Goal: Transaction & Acquisition: Purchase product/service

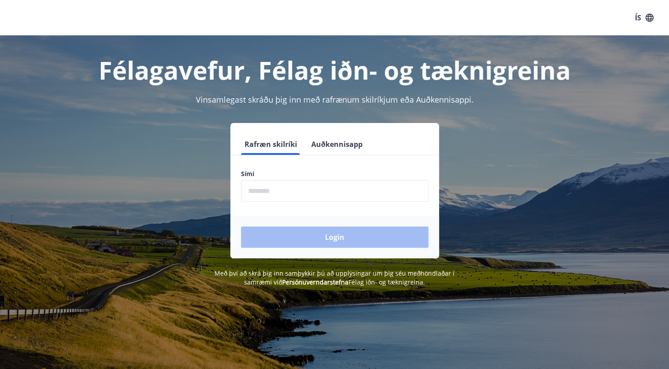
click at [262, 194] on input "phone" at bounding box center [335, 191] width 188 height 22
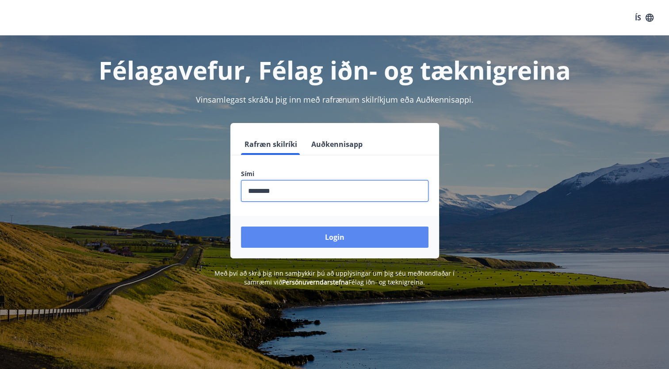
type input "********"
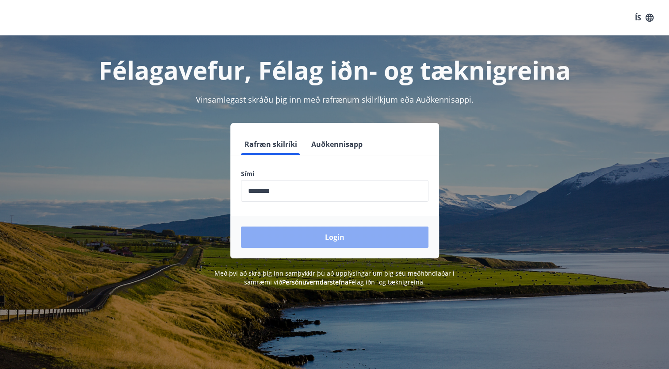
click at [323, 231] on button "Login" at bounding box center [335, 237] width 188 height 21
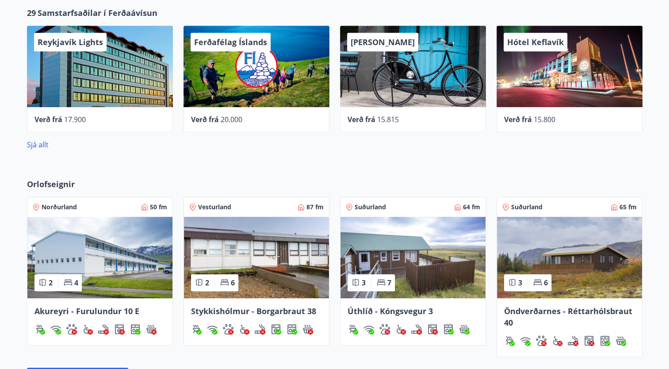
scroll to position [419, 0]
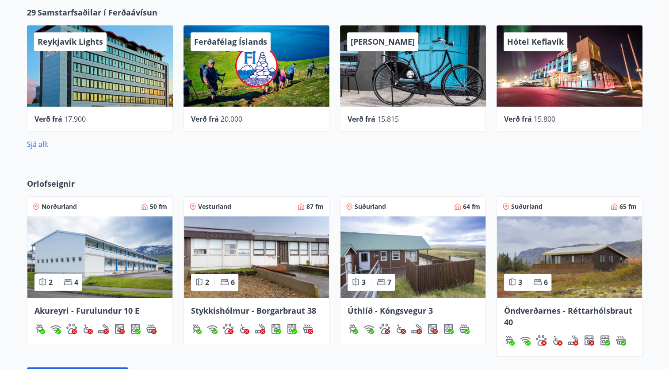
click at [365, 207] on span "Suðurland" at bounding box center [370, 206] width 31 height 9
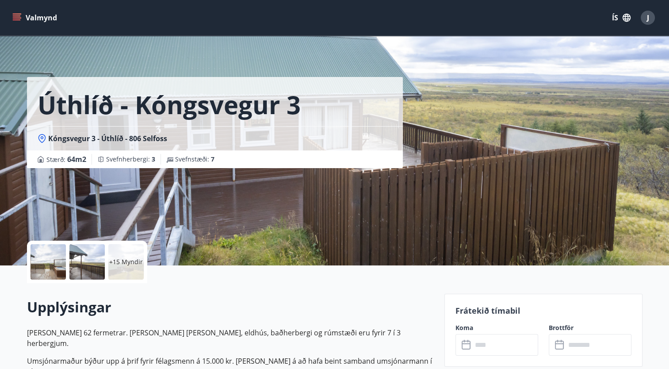
scroll to position [419, 0]
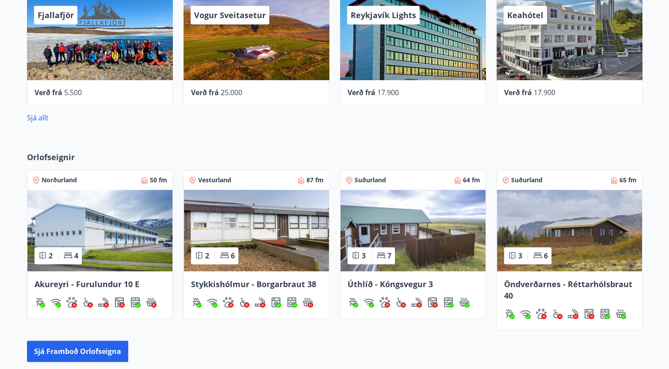
click at [580, 279] on span "Öndverðarnes - Réttarhólsbraut 40" at bounding box center [568, 290] width 128 height 22
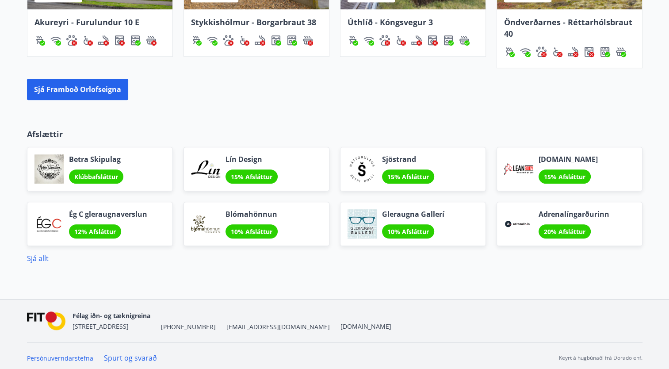
scroll to position [710, 0]
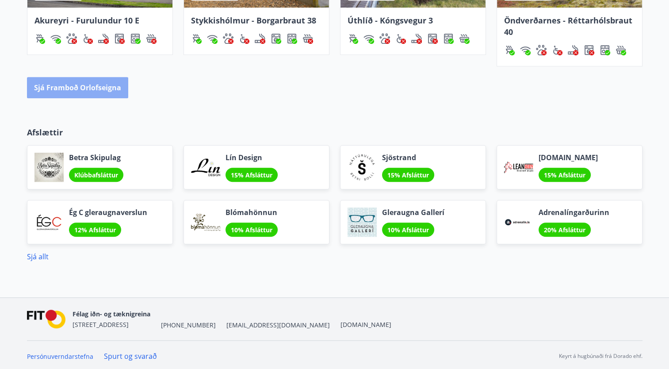
click at [96, 88] on button "Sjá framboð orlofseigna" at bounding box center [77, 87] width 101 height 21
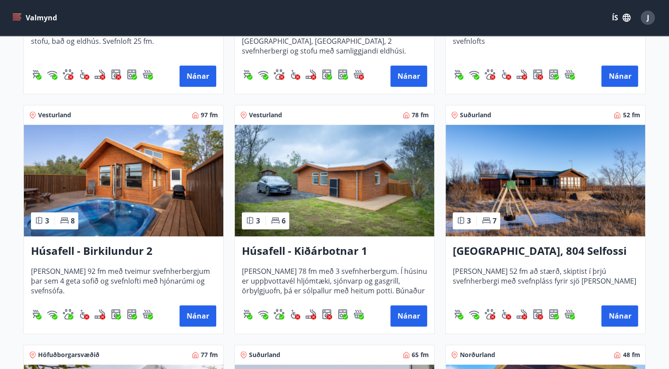
scroll to position [586, 0]
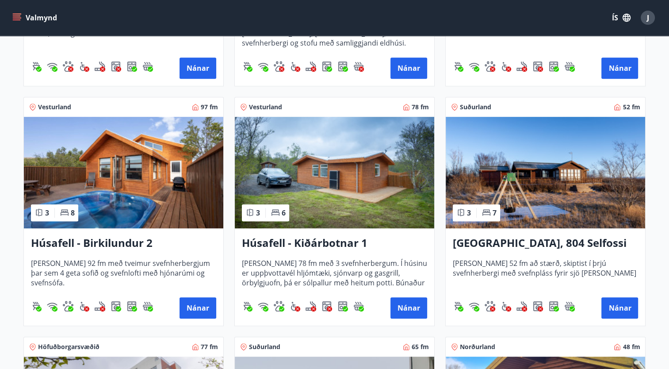
drag, startPoint x: 288, startPoint y: 73, endPoint x: 603, endPoint y: 234, distance: 354.3
click at [603, 234] on div "[GEOGRAPHIC_DATA], 804 Selfossi [PERSON_NAME] 52 fm að stærð, skiptist í þrjú s…" at bounding box center [546, 276] width 200 height 97
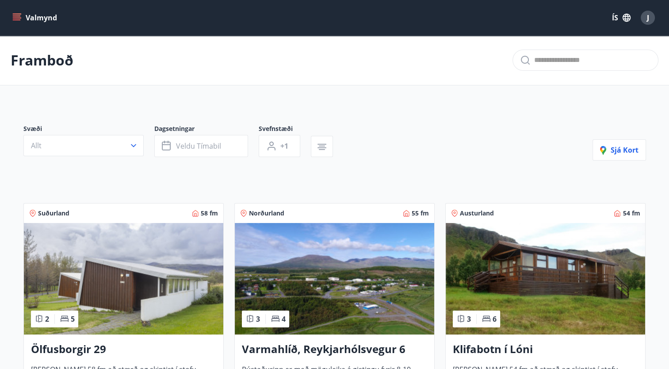
click at [18, 14] on icon "menu" at bounding box center [18, 14] width 10 height 1
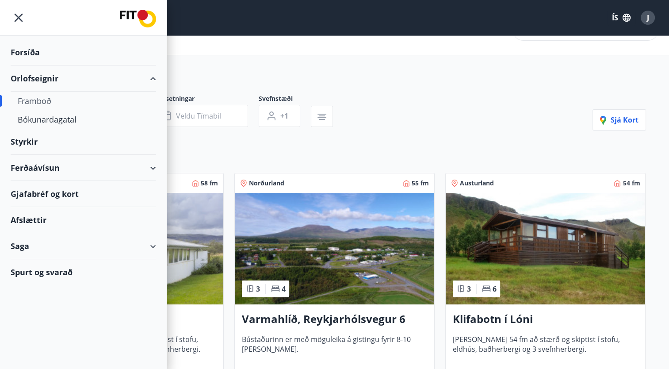
scroll to position [32, 0]
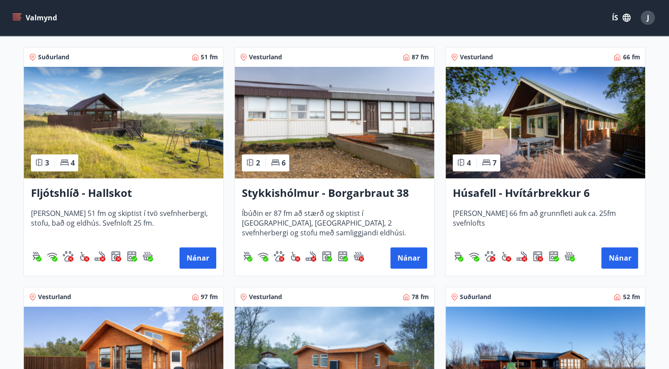
scroll to position [396, 0]
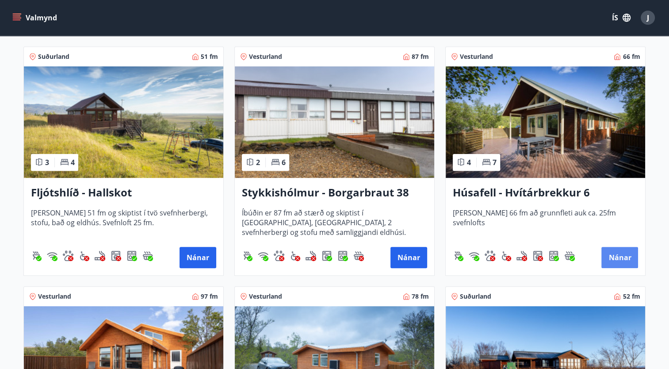
click at [618, 253] on button "Nánar" at bounding box center [620, 257] width 37 height 21
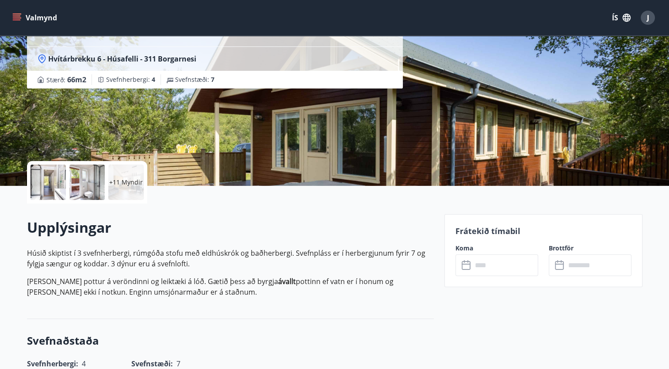
scroll to position [80, 0]
click at [373, 236] on h2 "Upplýsingar" at bounding box center [230, 227] width 407 height 19
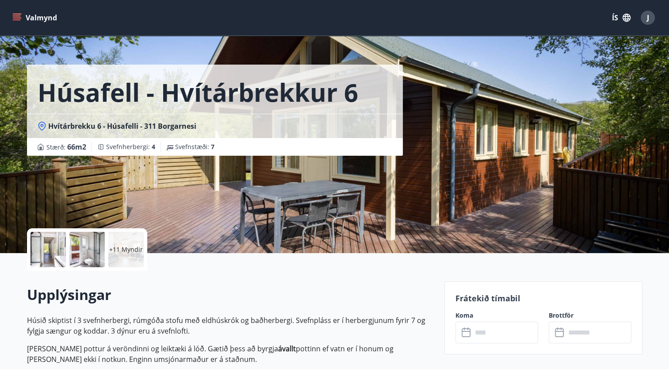
scroll to position [12, 0]
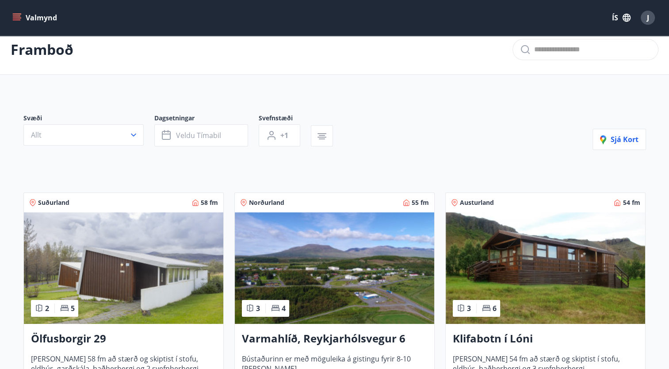
scroll to position [11, 0]
click at [133, 135] on icon "button" at bounding box center [133, 135] width 5 height 3
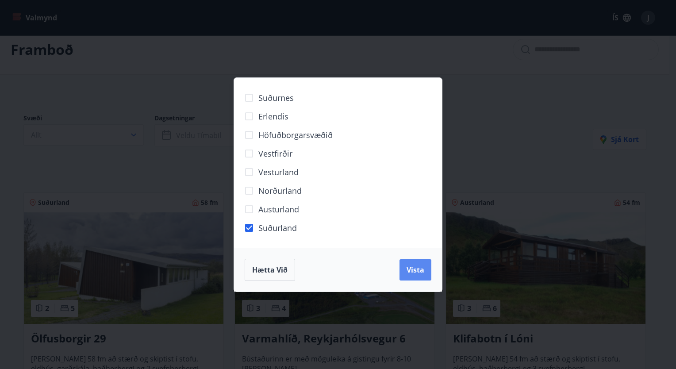
click at [411, 268] on span "Vista" at bounding box center [416, 270] width 18 height 10
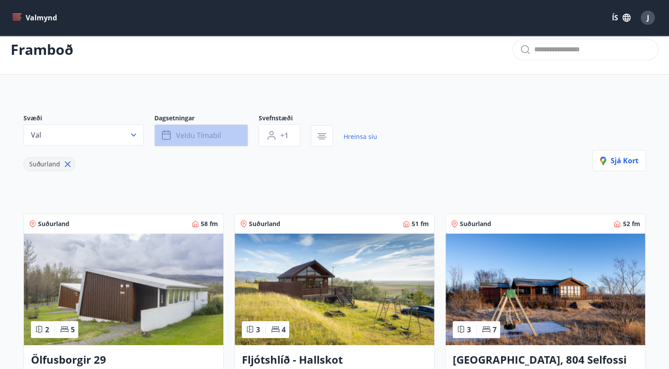
click at [169, 138] on icon "button" at bounding box center [167, 135] width 11 height 11
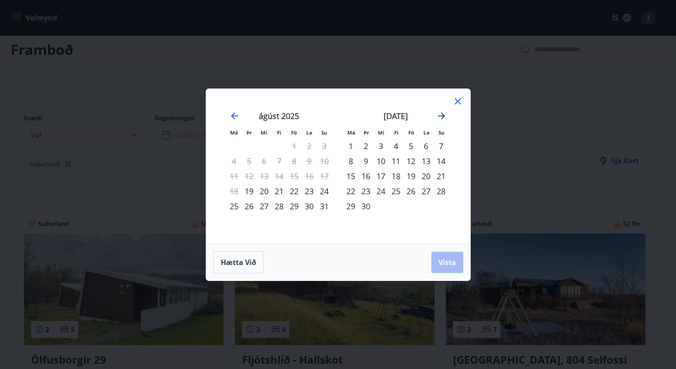
click at [439, 116] on icon "Move forward to switch to the next month." at bounding box center [441, 116] width 11 height 11
click at [396, 175] on div "13" at bounding box center [395, 176] width 15 height 15
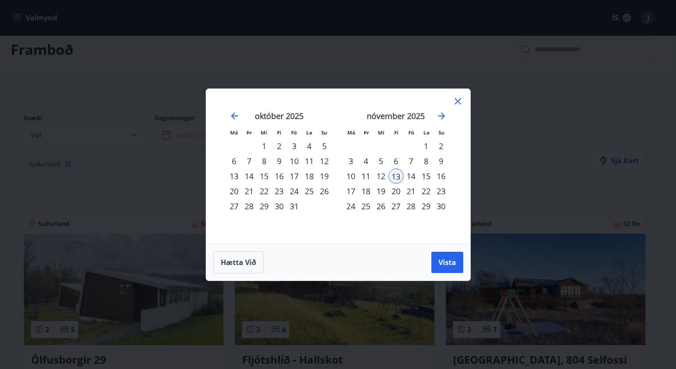
click at [439, 176] on div "16" at bounding box center [441, 176] width 15 height 15
click at [445, 265] on span "Vista" at bounding box center [447, 262] width 18 height 10
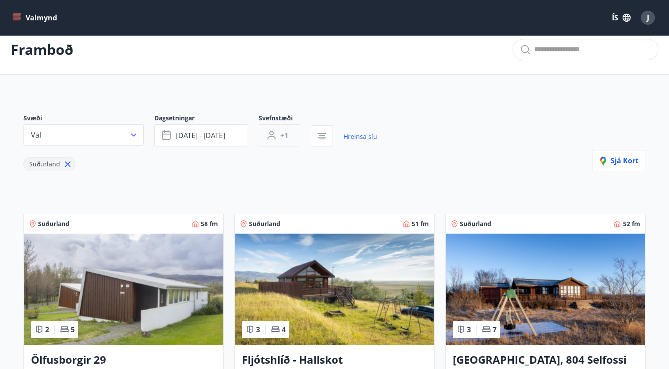
click at [288, 137] on button "+1" at bounding box center [280, 135] width 42 height 22
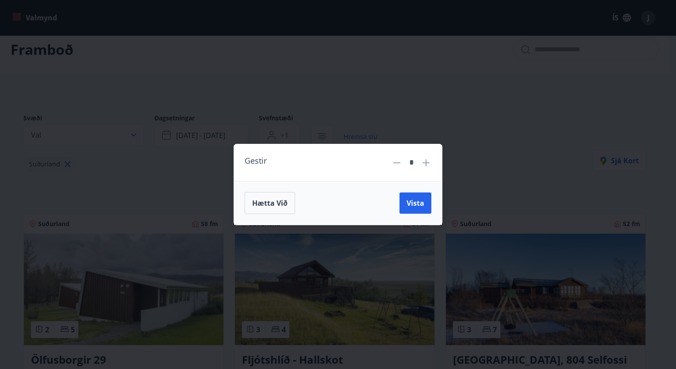
click at [425, 162] on icon at bounding box center [426, 162] width 11 height 11
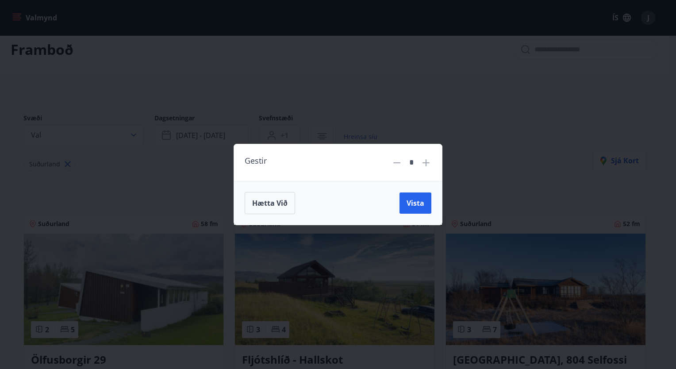
click at [425, 162] on icon at bounding box center [426, 162] width 11 height 11
type input "*"
click at [409, 201] on span "Vista" at bounding box center [416, 203] width 18 height 10
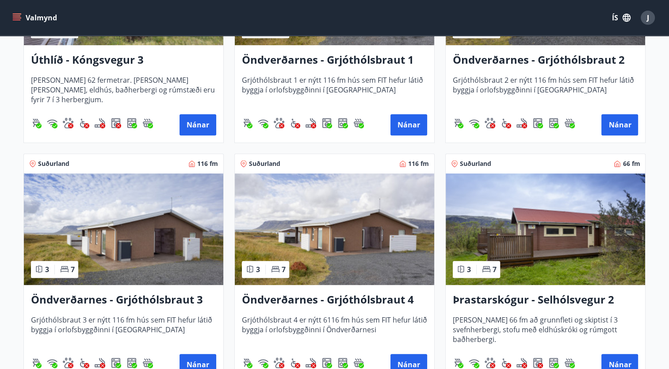
scroll to position [546, 0]
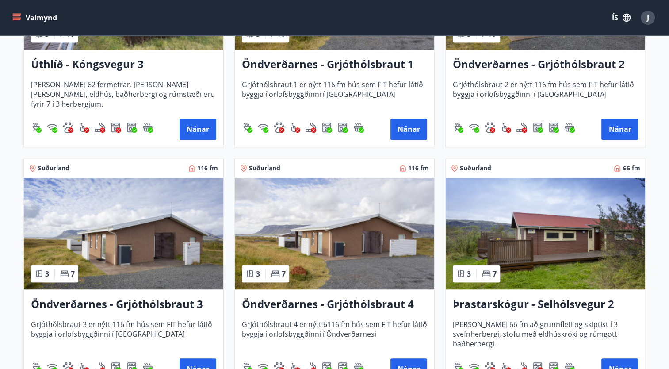
click at [98, 307] on h3 "Öndverðarnes - Grjóthólsbraut 3" at bounding box center [123, 304] width 185 height 16
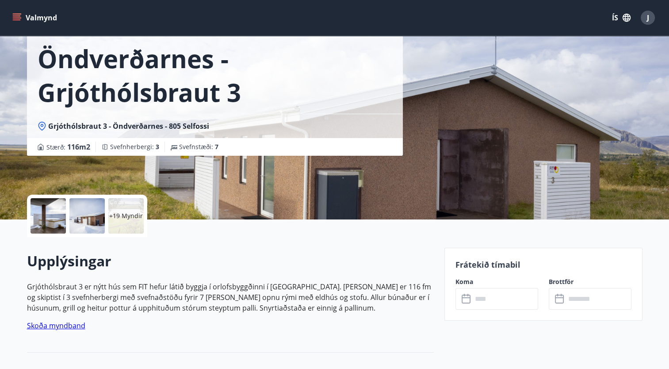
scroll to position [49, 0]
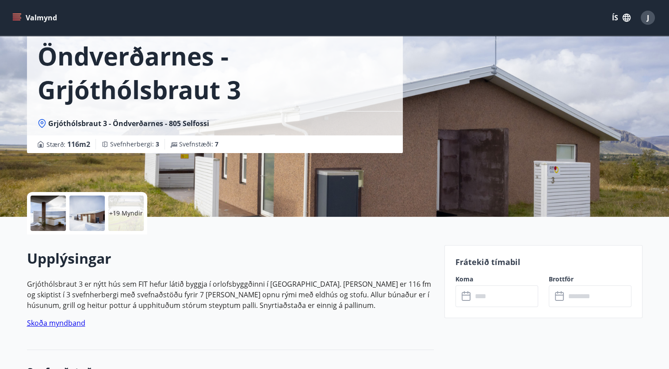
click at [464, 296] on icon at bounding box center [467, 296] width 11 height 11
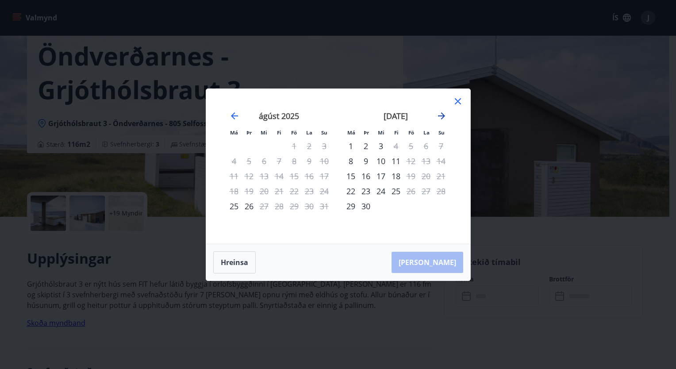
click at [442, 119] on icon "Move forward to switch to the next month." at bounding box center [441, 116] width 11 height 11
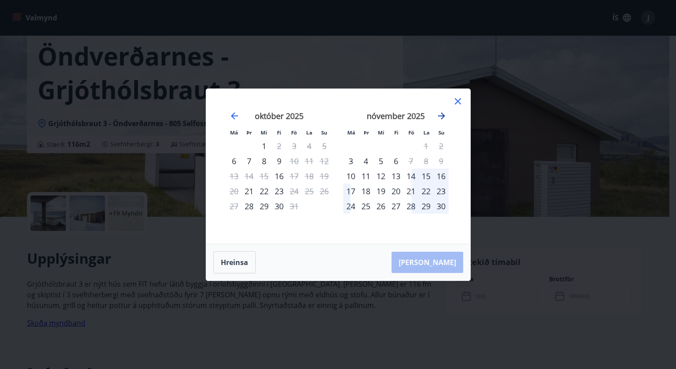
click at [439, 117] on icon "Move forward to switch to the next month." at bounding box center [441, 116] width 11 height 11
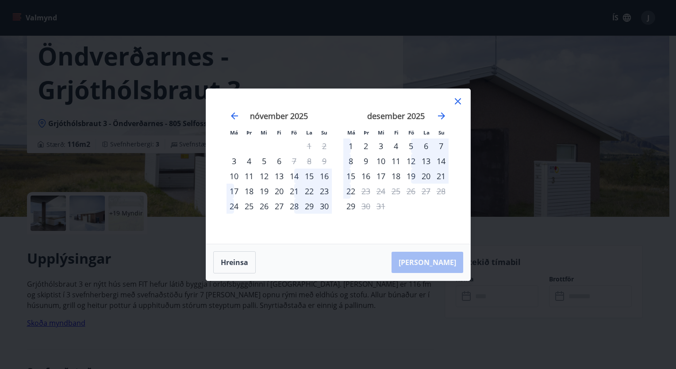
click at [410, 159] on div "12" at bounding box center [410, 161] width 15 height 15
click at [458, 103] on icon at bounding box center [458, 101] width 11 height 11
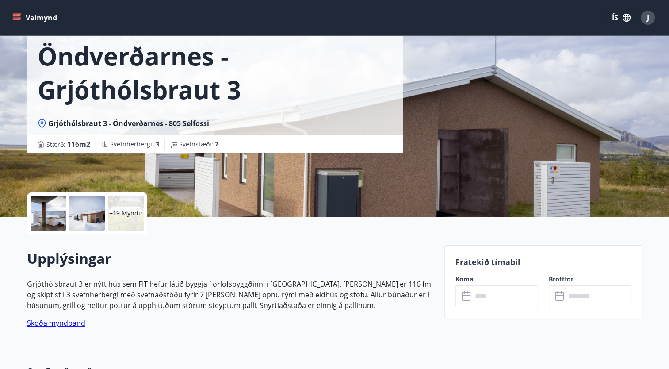
click at [20, 17] on icon "menu" at bounding box center [18, 17] width 10 height 1
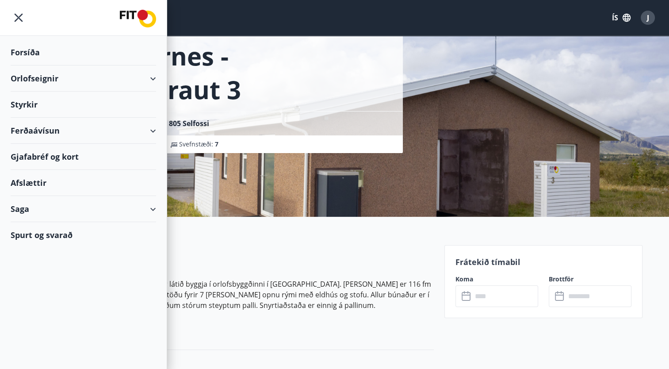
click at [39, 182] on div "Afslættir" at bounding box center [84, 183] width 146 height 26
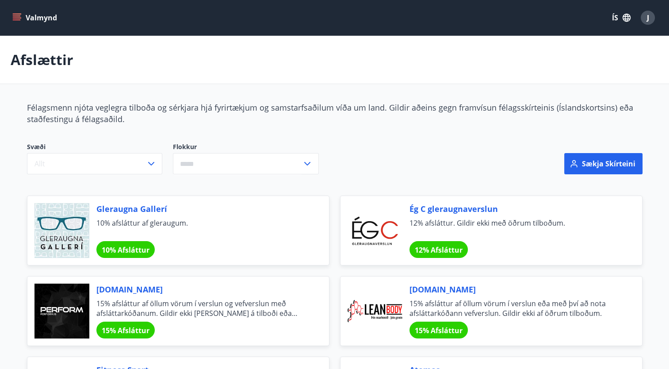
click at [16, 15] on icon "menu" at bounding box center [16, 17] width 9 height 9
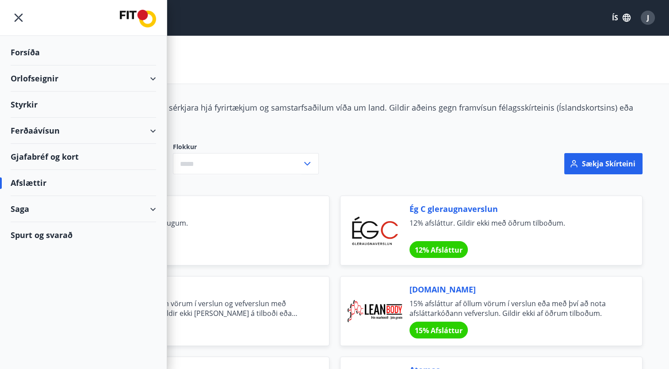
click at [153, 129] on div "Ferðaávísun" at bounding box center [84, 131] width 146 height 26
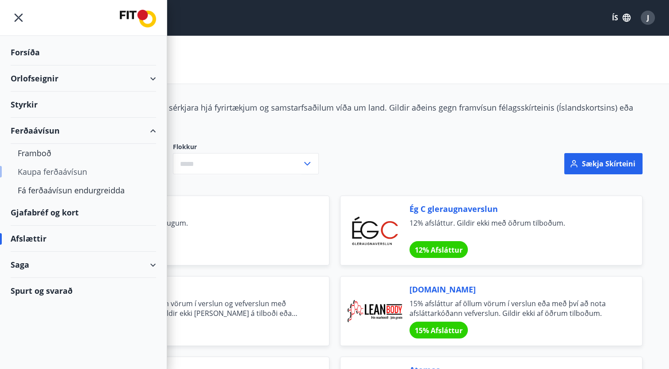
click at [54, 170] on div "Kaupa ferðaávísun" at bounding box center [83, 171] width 131 height 19
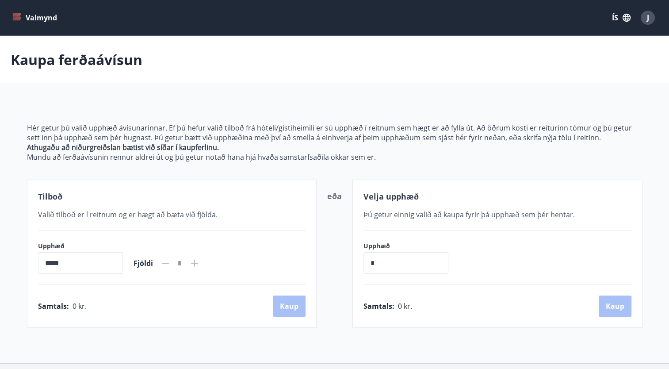
click at [54, 170] on div "Hér getur þú valið upphæð ávísunarinnar. Ef þú hefur valið tilboð frá hóteli/gi…" at bounding box center [335, 215] width 616 height 226
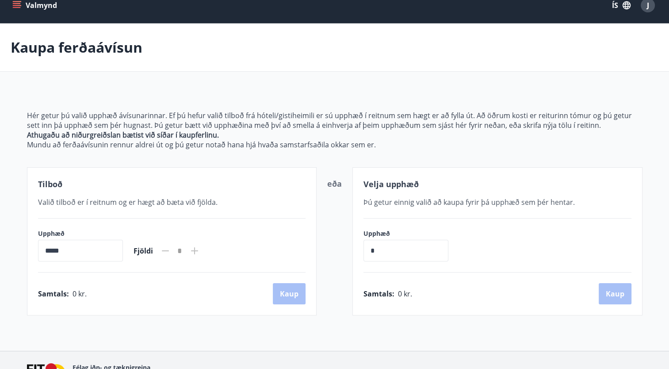
scroll to position [11, 0]
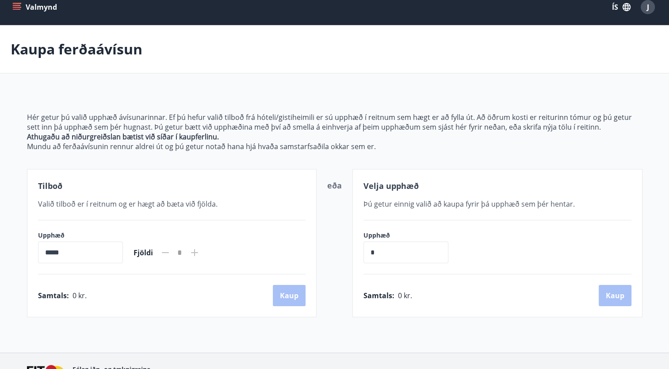
click at [152, 86] on main "[PERSON_NAME] ferðaávísun Hér getur þú valið upphæð ávísunarinnar. Ef þú hefur …" at bounding box center [334, 171] width 669 height 292
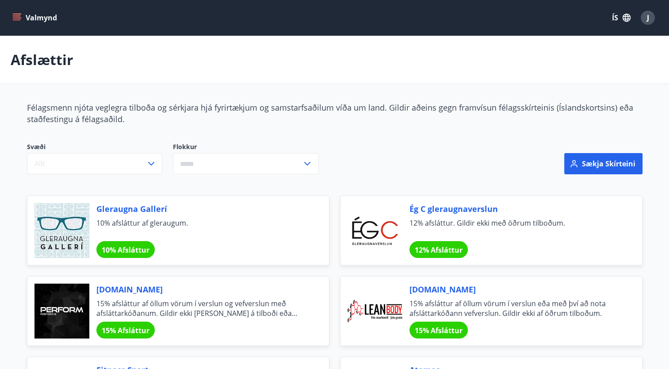
click at [19, 22] on button "Valmynd" at bounding box center [36, 18] width 50 height 16
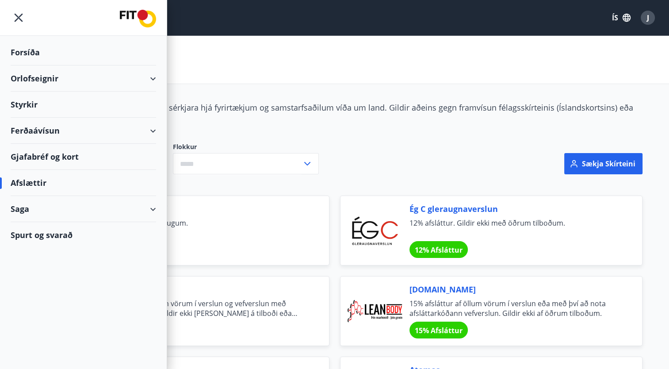
click at [42, 233] on div "Spurt og svarað" at bounding box center [84, 235] width 146 height 26
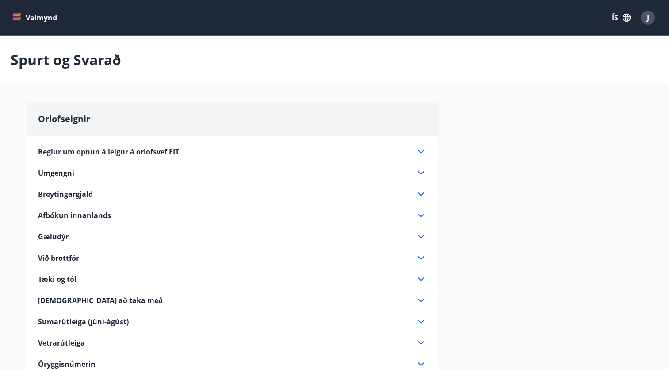
drag, startPoint x: 42, startPoint y: 233, endPoint x: 108, endPoint y: 176, distance: 86.9
click at [108, 176] on div "Valmynd ÍS J Spurt og Svarað Orlofseignir Reglur um opnun á leigur á orlofsvef …" at bounding box center [334, 368] width 669 height 737
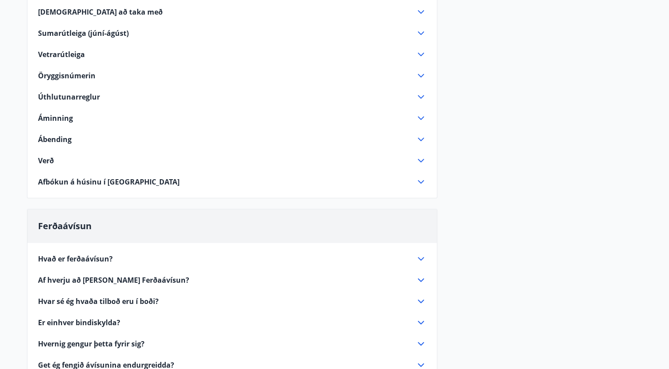
scroll to position [291, 0]
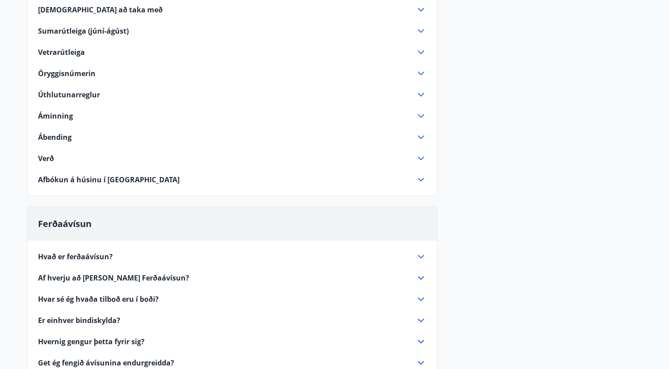
click at [82, 341] on span "Hvernig gengur þetta fyrir sig?" at bounding box center [91, 342] width 107 height 10
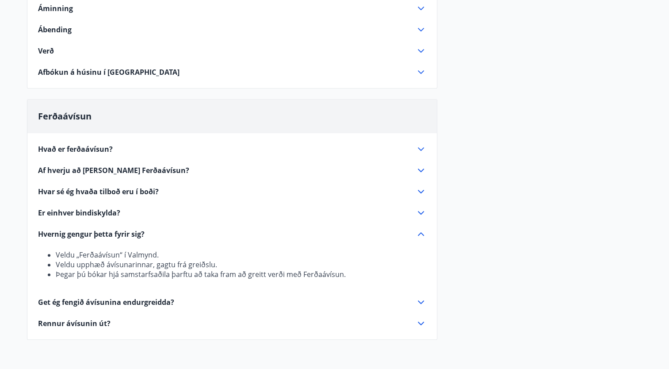
scroll to position [398, 0]
click at [72, 165] on span "Af hverju að [PERSON_NAME] Ferðaávísun?" at bounding box center [113, 170] width 151 height 10
